Goal: Go to known website: Go to known website

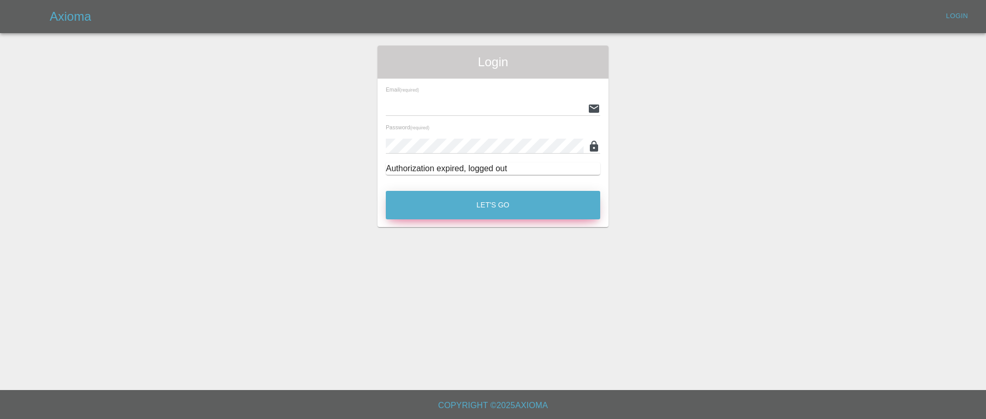
type input "[EMAIL_ADDRESS][DOMAIN_NAME]"
click at [509, 197] on button "Let's Go" at bounding box center [493, 205] width 214 height 28
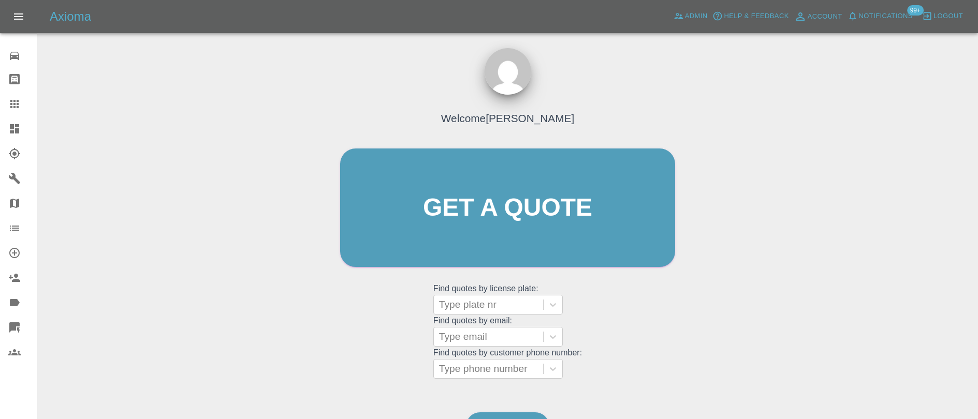
click at [873, 21] on span "Notifications" at bounding box center [886, 16] width 54 height 12
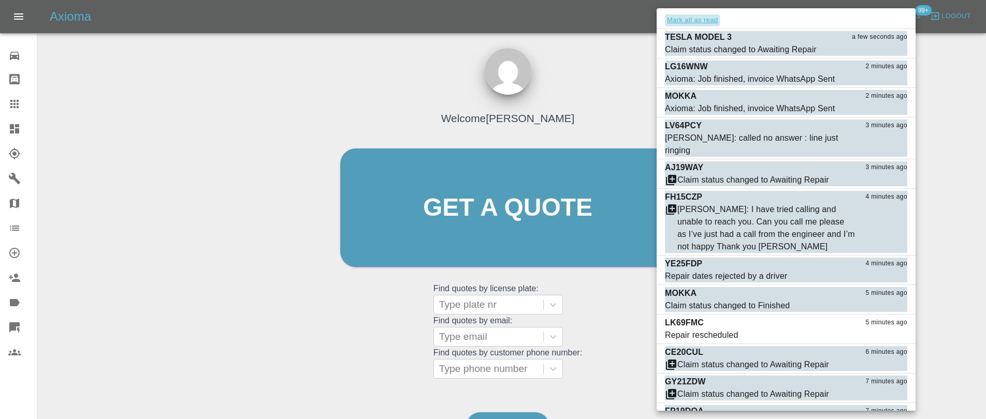
click at [699, 21] on button "Mark all as read" at bounding box center [692, 20] width 55 height 12
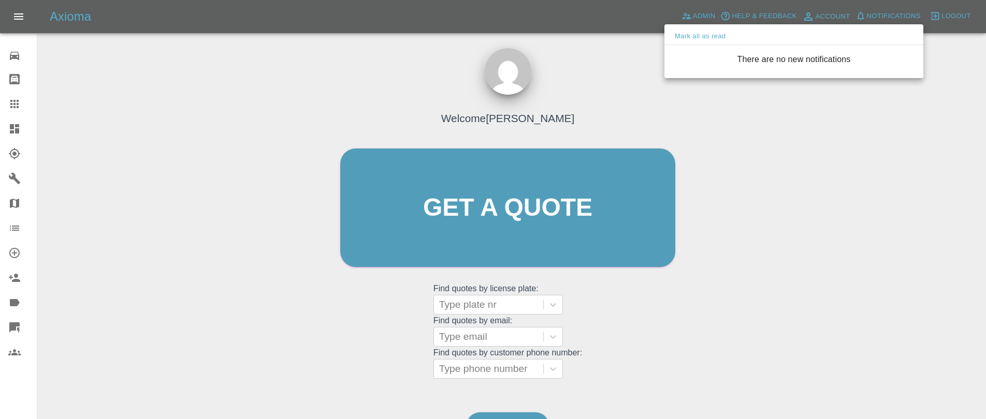
click at [619, 100] on div at bounding box center [493, 209] width 986 height 419
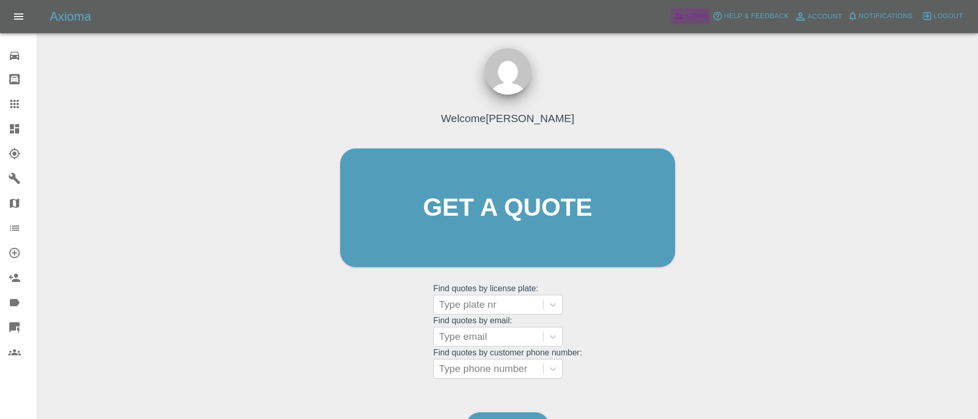
click at [686, 18] on span "Admin" at bounding box center [696, 16] width 23 height 12
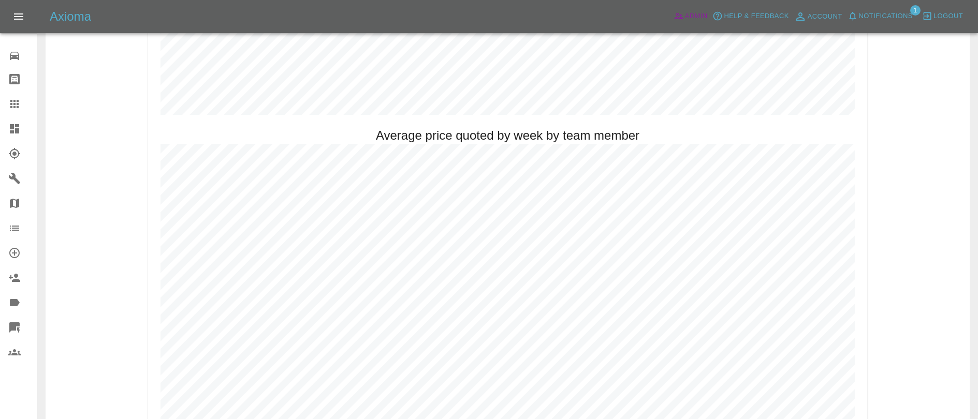
scroll to position [479, 0]
